Goal: Information Seeking & Learning: Learn about a topic

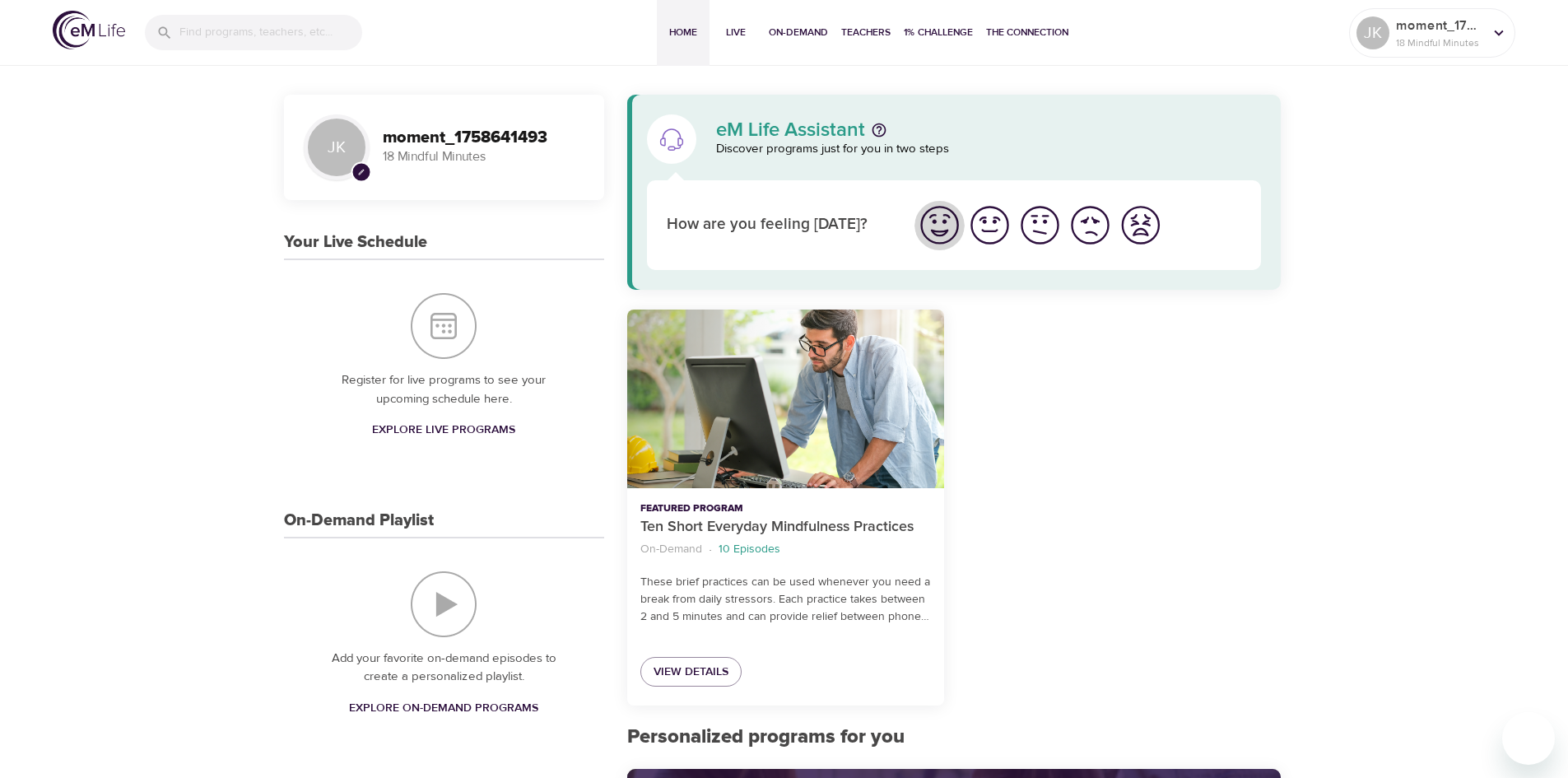
click at [934, 239] on img "I'm feeling great" at bounding box center [940, 225] width 45 height 45
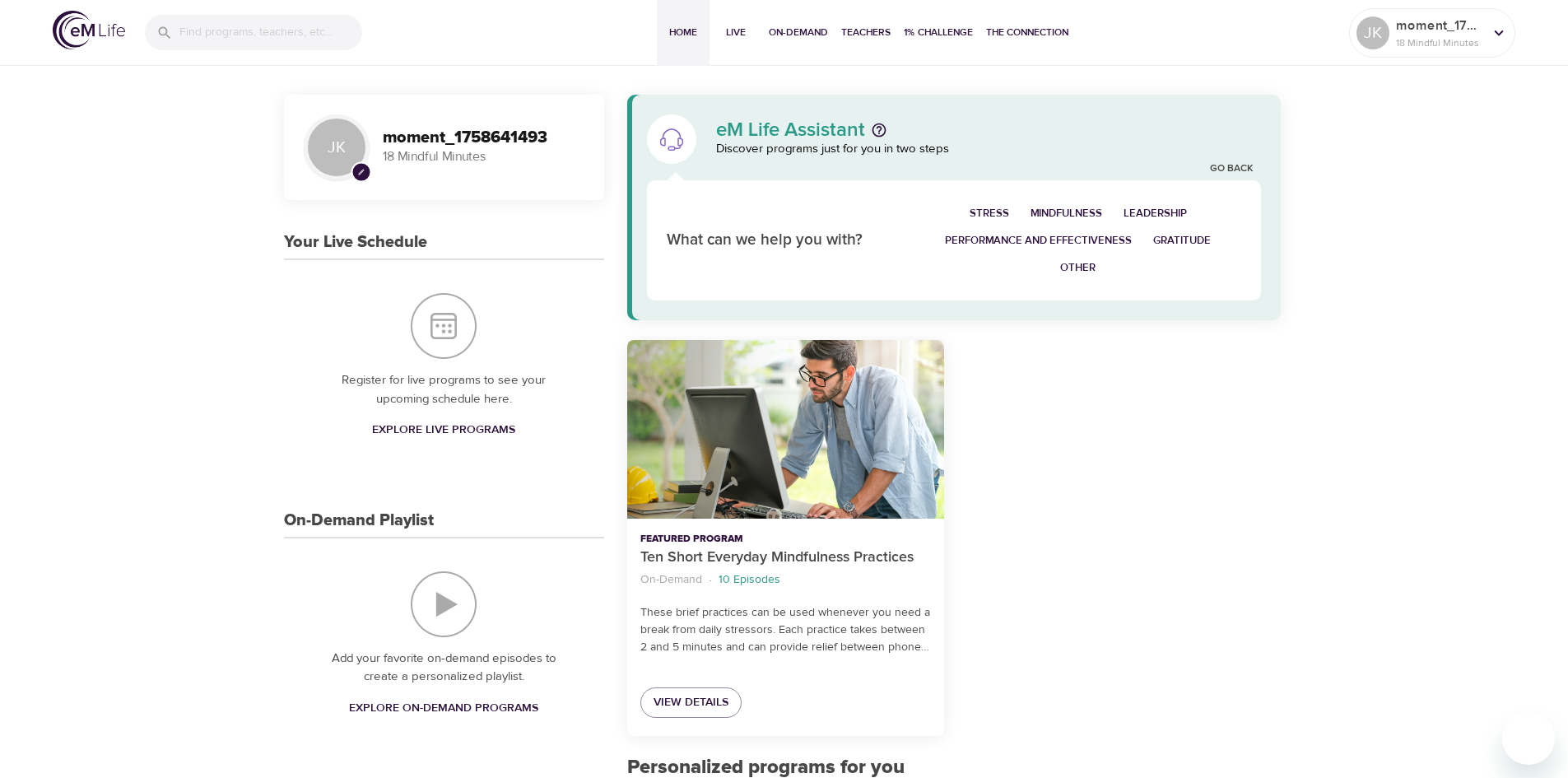
click at [1197, 225] on div "Stress Mindfulness Leadership Performance and Effectiveness Gratitude Other" at bounding box center [1078, 240] width 347 height 100
click at [1179, 232] on button "Gratitude" at bounding box center [1182, 240] width 79 height 27
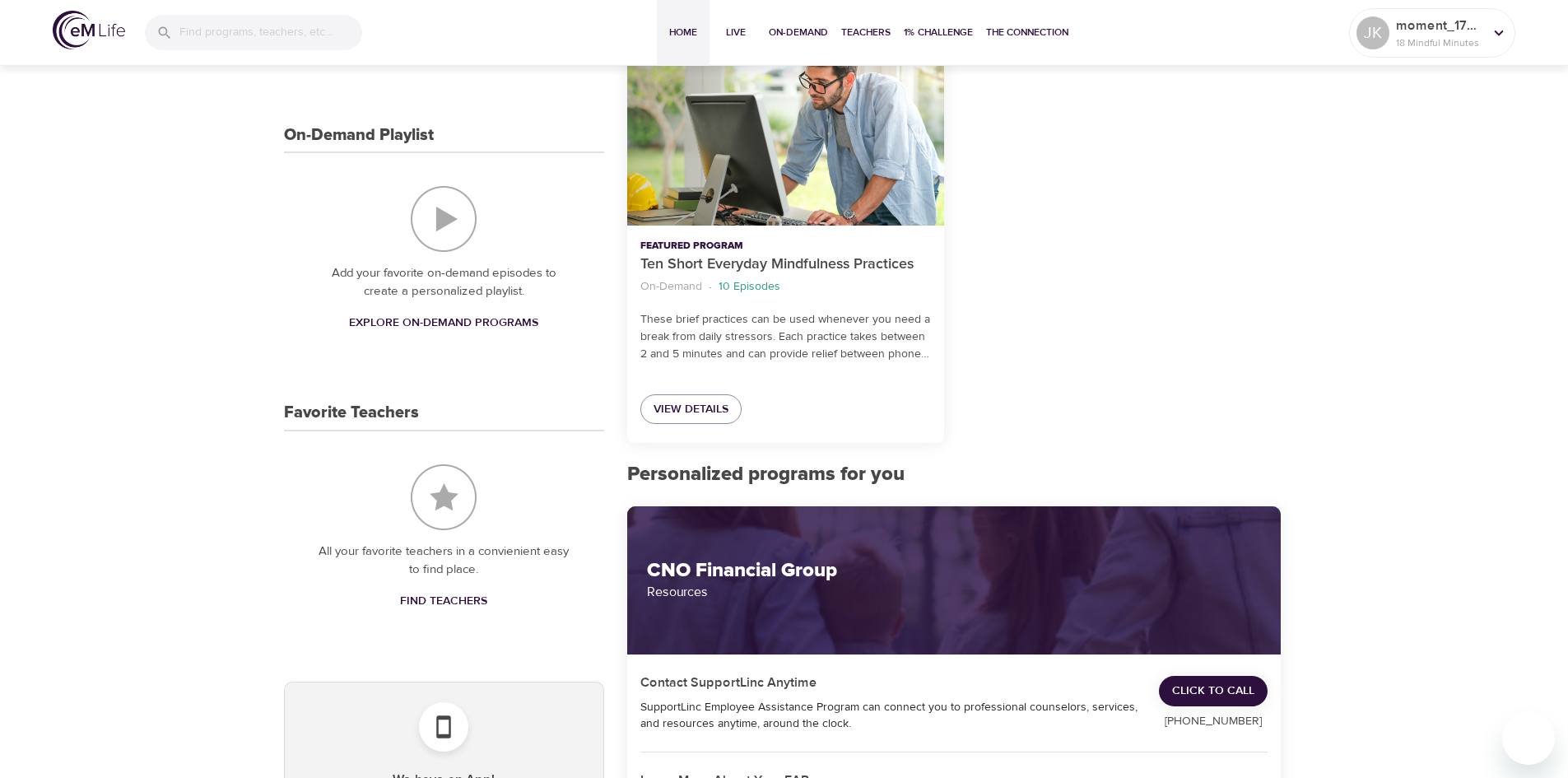
scroll to position [331, 0]
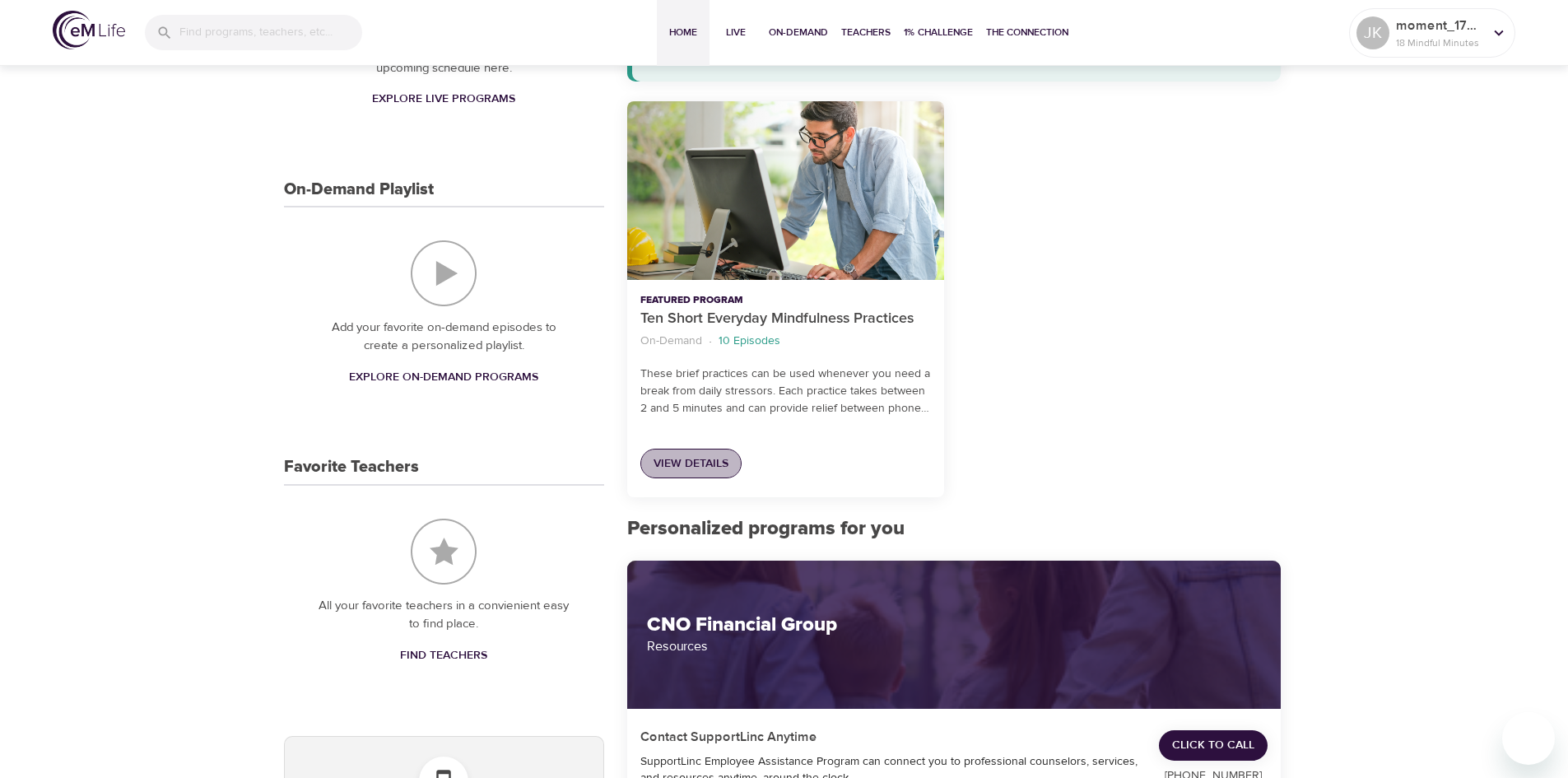
click at [719, 467] on span "View Details" at bounding box center [690, 464] width 75 height 21
